Goal: Transaction & Acquisition: Purchase product/service

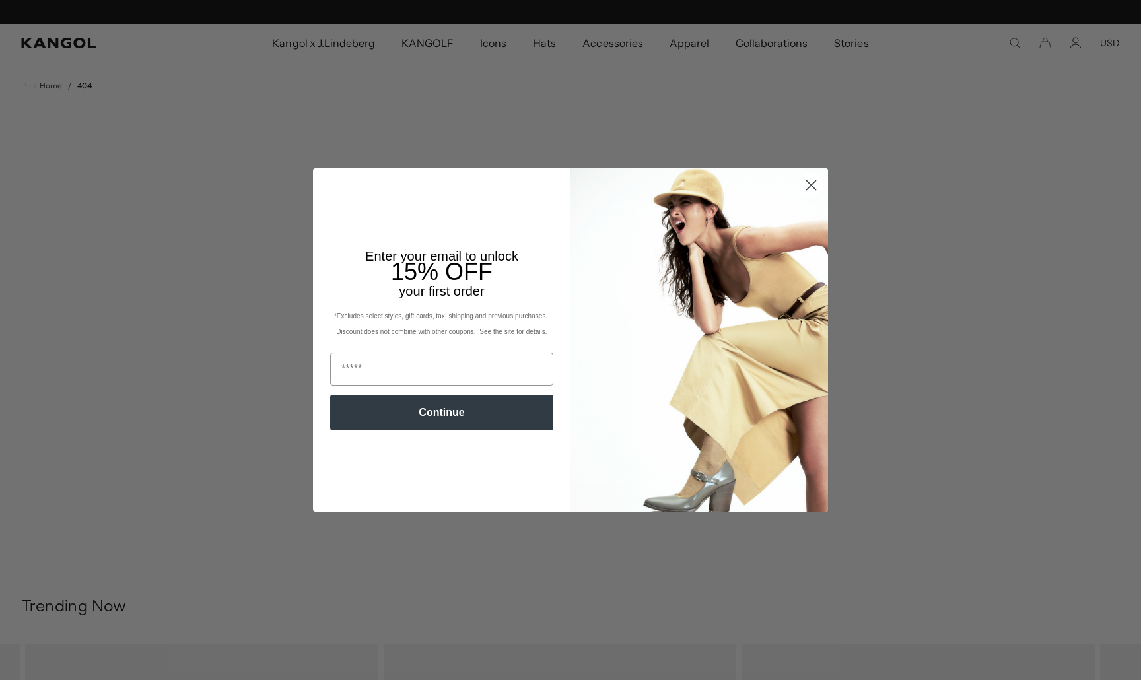
scroll to position [0, 272]
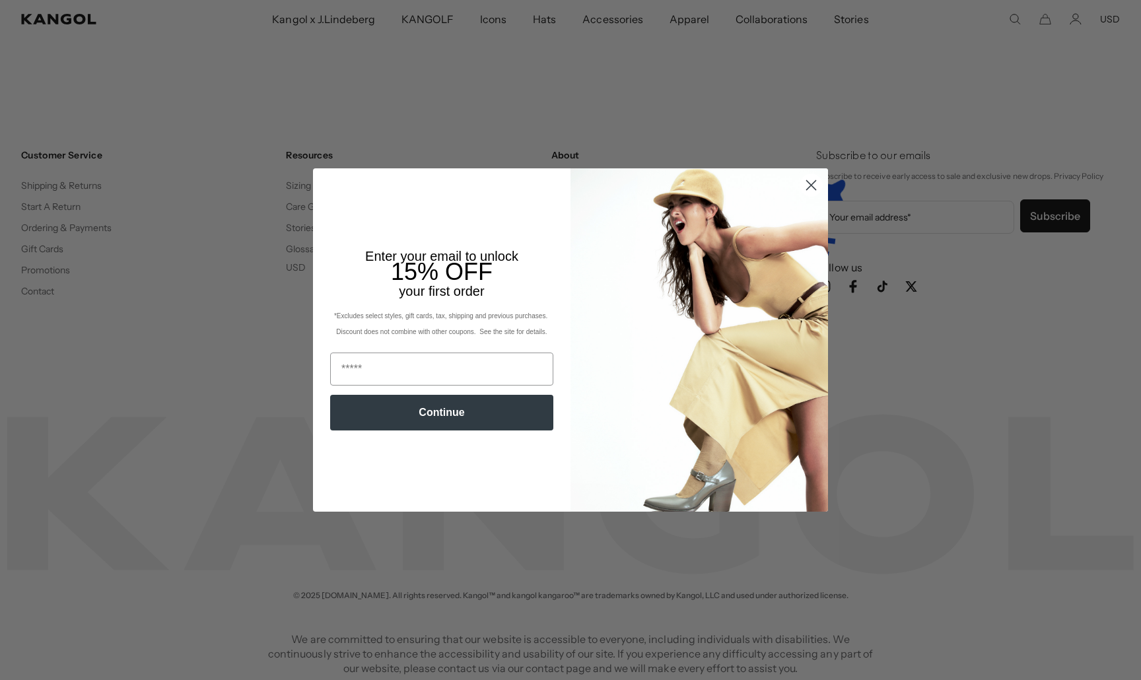
scroll to position [0, 272]
